Goal: Task Accomplishment & Management: Use online tool/utility

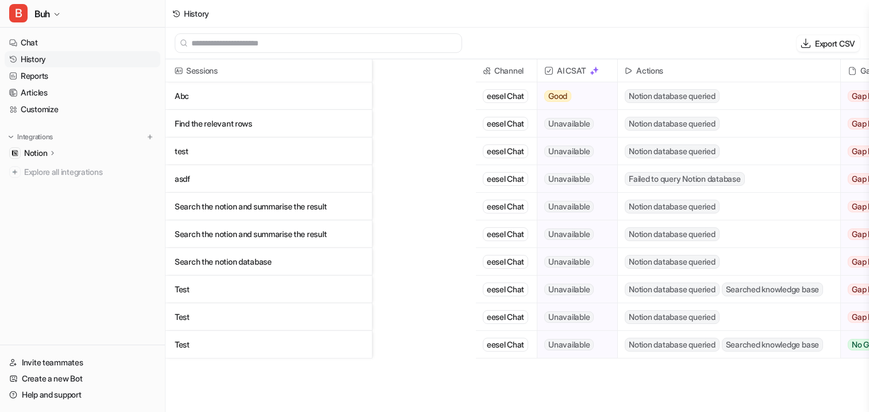
scroll to position [0, 190]
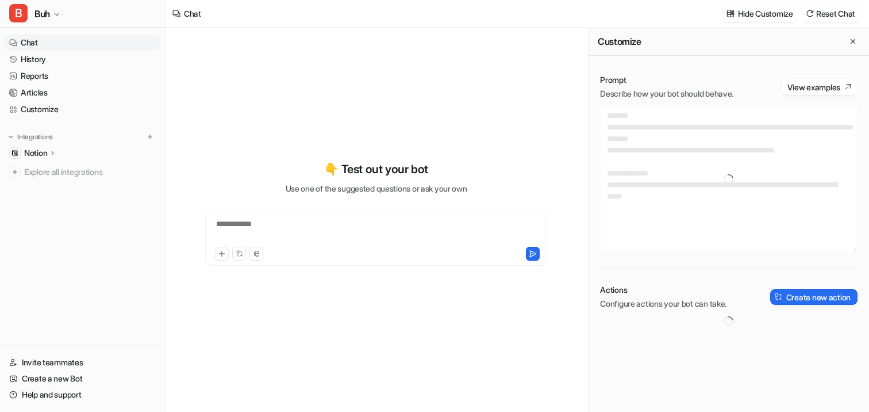
type textarea "**********"
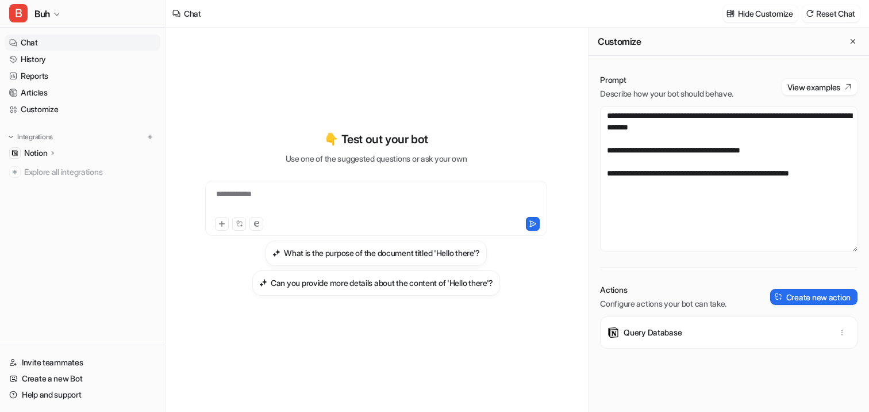
click at [602, 289] on p "Actions" at bounding box center [663, 289] width 126 height 11
click at [692, 331] on div "Query Database" at bounding box center [728, 332] width 247 height 32
click at [670, 331] on p "Query Database" at bounding box center [653, 332] width 58 height 11
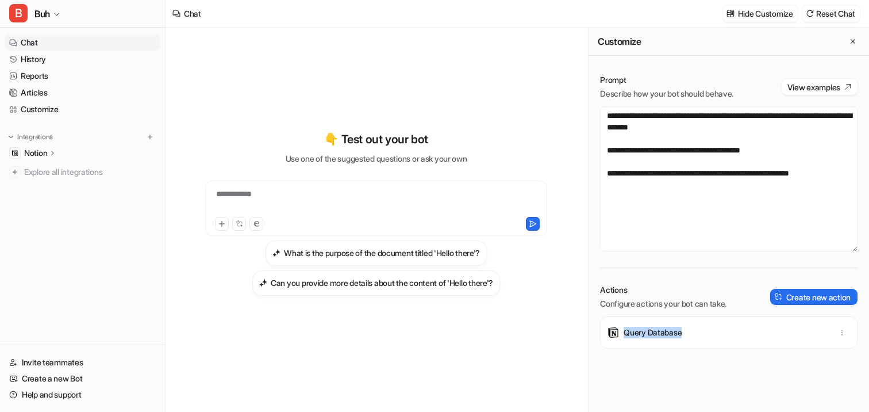
click at [661, 339] on div "Query Database" at bounding box center [728, 332] width 247 height 32
click at [846, 334] on button "button" at bounding box center [842, 332] width 16 height 16
click at [726, 328] on div "Query Database Delete" at bounding box center [728, 332] width 247 height 32
drag, startPoint x: 654, startPoint y: 333, endPoint x: 686, endPoint y: 333, distance: 31.6
click at [686, 333] on div "Query Database" at bounding box center [728, 332] width 247 height 32
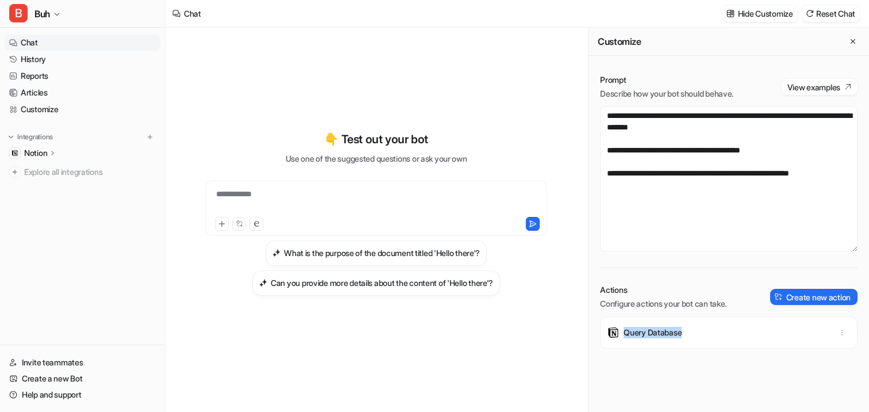
click at [686, 333] on div "Query Database" at bounding box center [728, 332] width 247 height 32
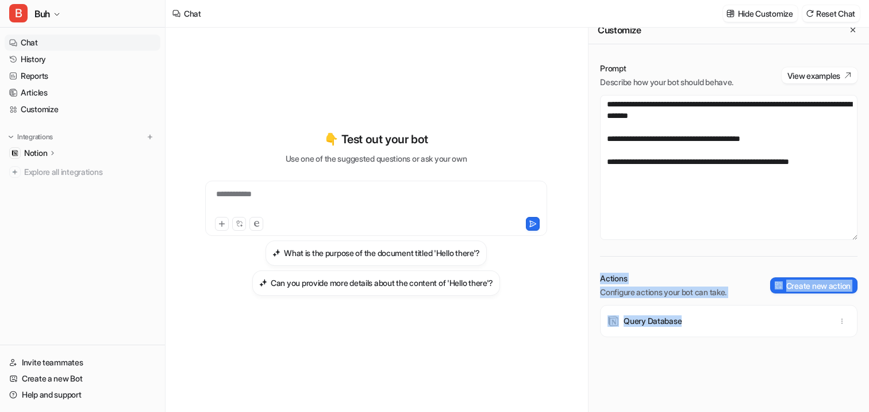
drag, startPoint x: 590, startPoint y: 271, endPoint x: 805, endPoint y: 363, distance: 233.6
click at [805, 363] on div "**********" at bounding box center [729, 231] width 281 height 360
click at [805, 363] on div "Query Database" at bounding box center [729, 352] width 258 height 95
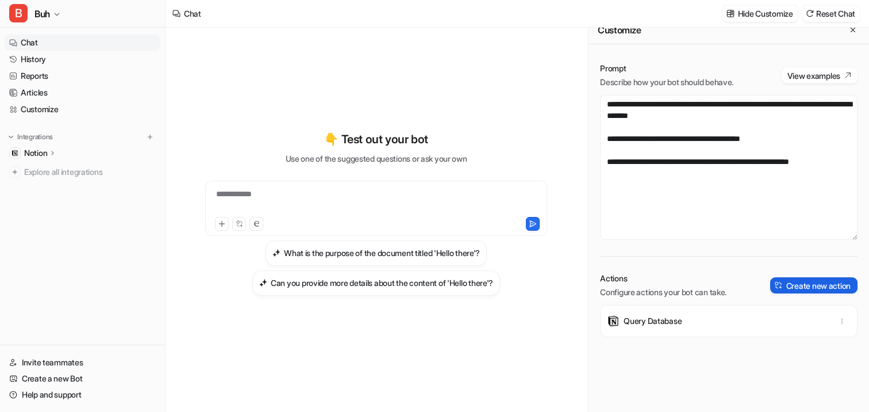
click at [795, 283] on button "Create new action" at bounding box center [813, 285] width 87 height 16
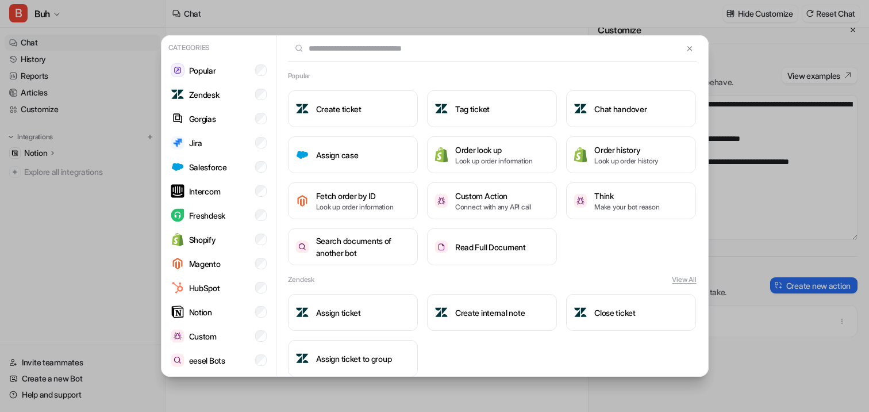
click at [733, 247] on div "Categories Popular Zendesk Gorgias Jira Salesforce Intercom Freshdesk Shopify M…" at bounding box center [434, 206] width 869 height 412
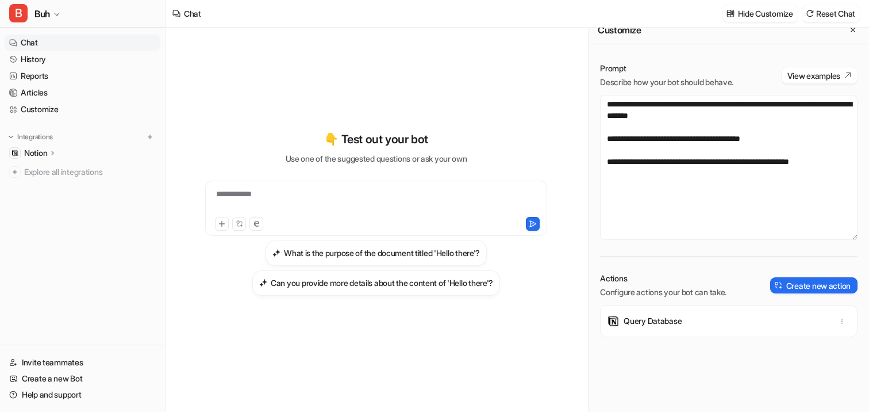
click at [618, 284] on div "Actions Configure actions your bot can take." at bounding box center [663, 285] width 126 height 25
click at [614, 365] on div "Query Database" at bounding box center [729, 352] width 258 height 95
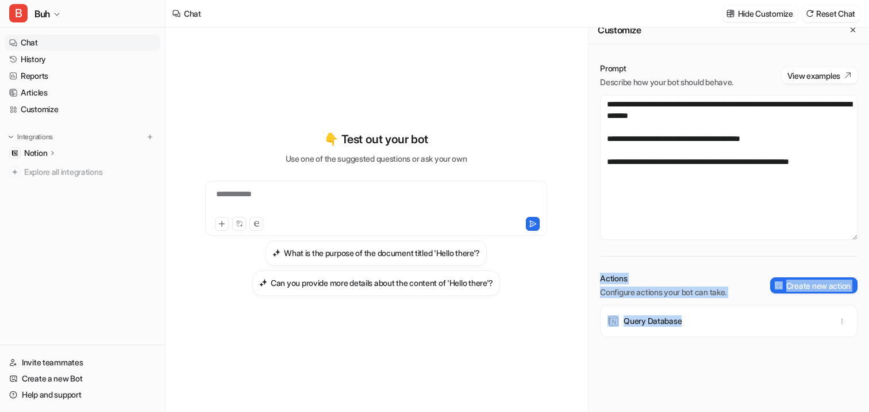
drag, startPoint x: 597, startPoint y: 275, endPoint x: 817, endPoint y: 386, distance: 246.3
click at [817, 386] on div "**********" at bounding box center [729, 231] width 281 height 360
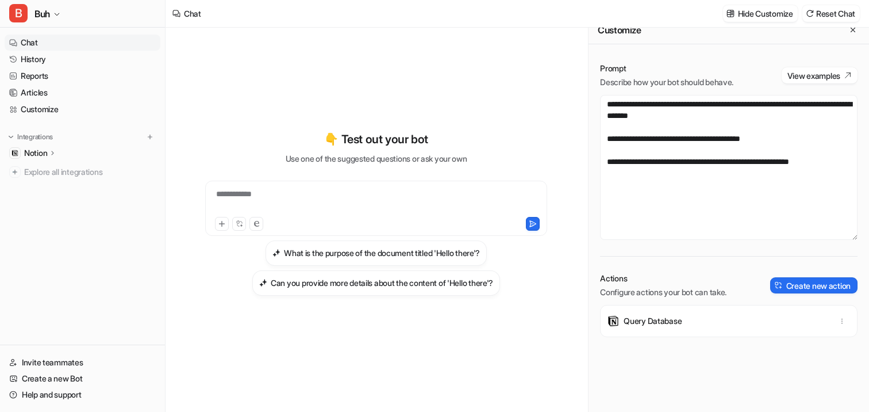
click at [656, 349] on div "Query Database" at bounding box center [729, 352] width 258 height 95
click at [784, 286] on button "Create new action" at bounding box center [813, 285] width 87 height 16
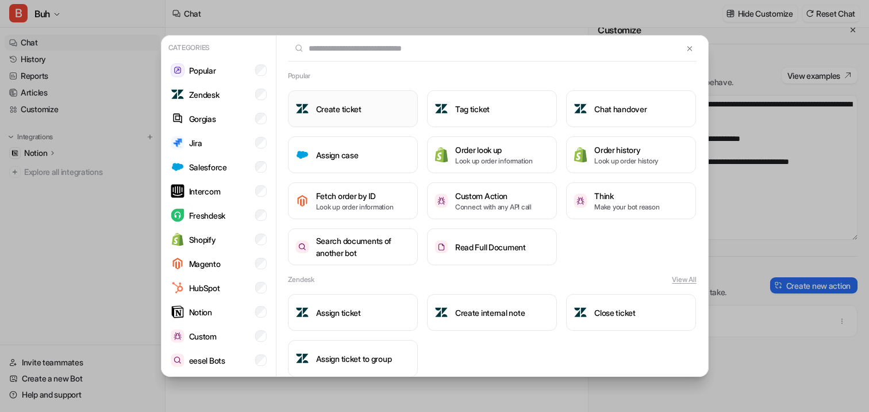
click at [318, 110] on h3 "Create ticket" at bounding box center [338, 109] width 45 height 12
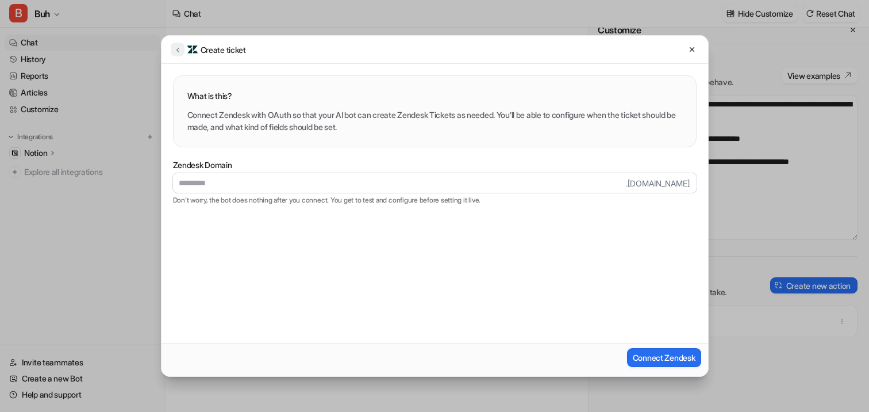
click at [178, 52] on icon at bounding box center [178, 49] width 8 height 9
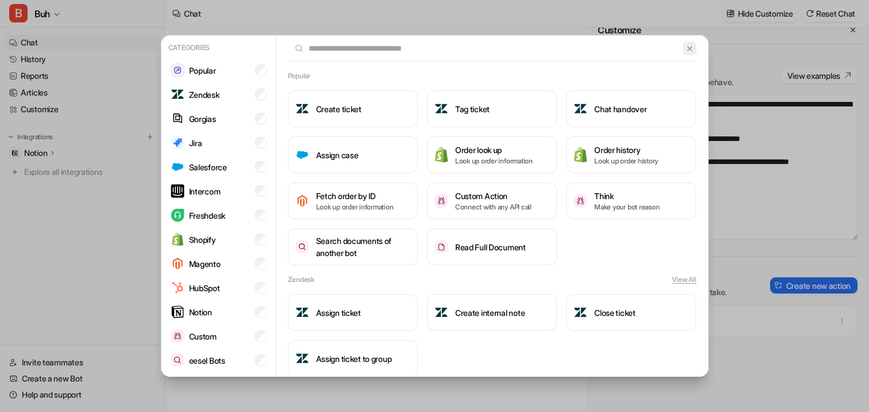
click at [684, 52] on button at bounding box center [689, 48] width 13 height 14
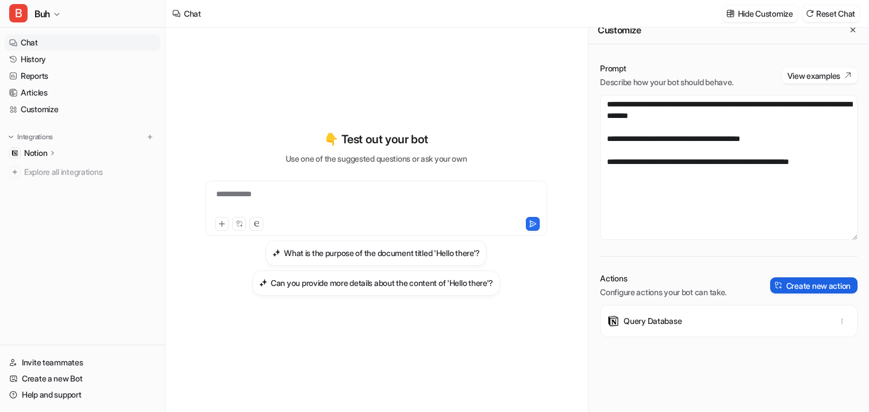
click at [789, 278] on button "Create new action" at bounding box center [813, 285] width 87 height 16
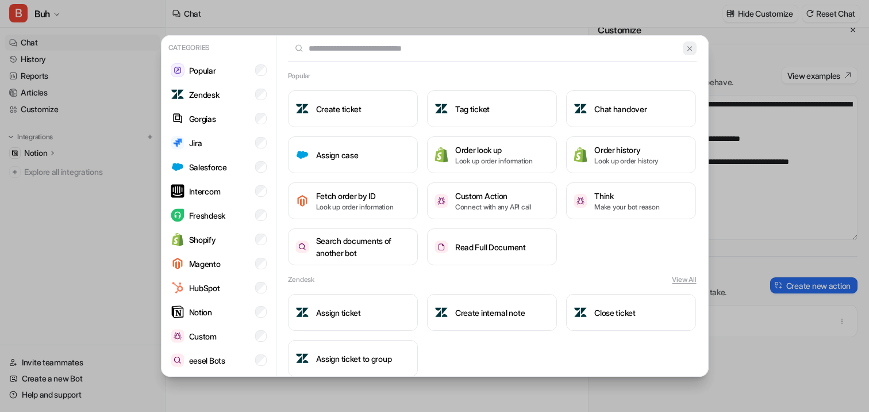
click at [685, 44] on button at bounding box center [689, 48] width 13 height 14
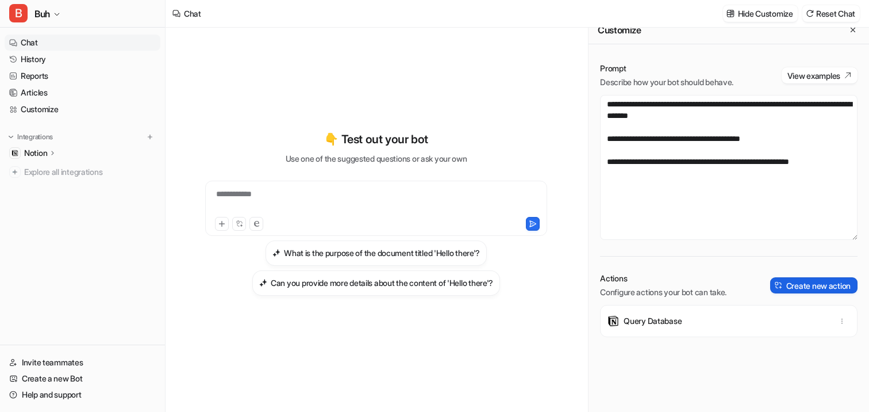
click at [784, 283] on button "Create new action" at bounding box center [813, 285] width 87 height 16
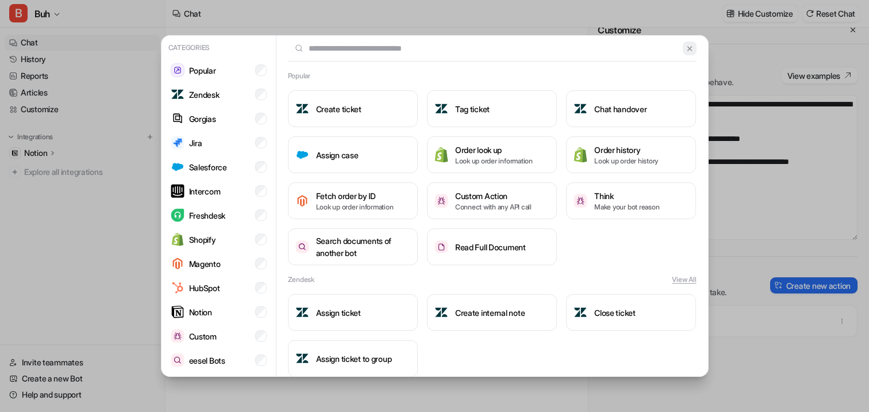
click at [686, 51] on img at bounding box center [690, 48] width 8 height 9
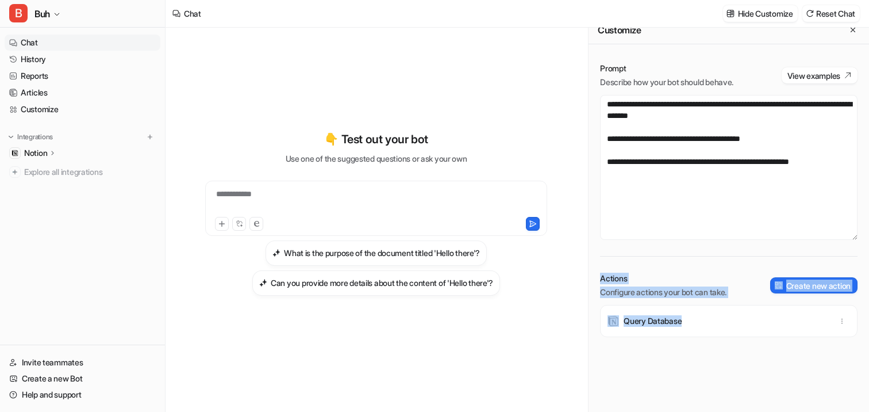
drag, startPoint x: 597, startPoint y: 273, endPoint x: 826, endPoint y: 383, distance: 254.6
click at [826, 383] on div "**********" at bounding box center [729, 231] width 281 height 360
click at [826, 383] on div "Query Database" at bounding box center [729, 352] width 258 height 95
